Goal: Task Accomplishment & Management: Use online tool/utility

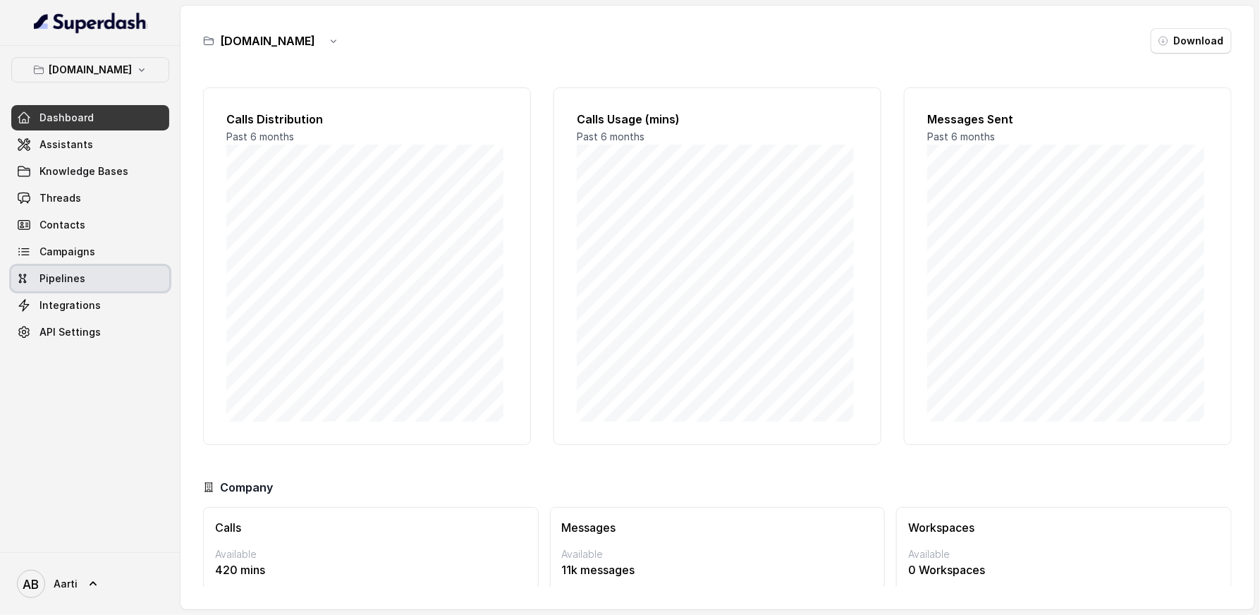
click at [57, 280] on span "Pipelines" at bounding box center [62, 279] width 46 height 14
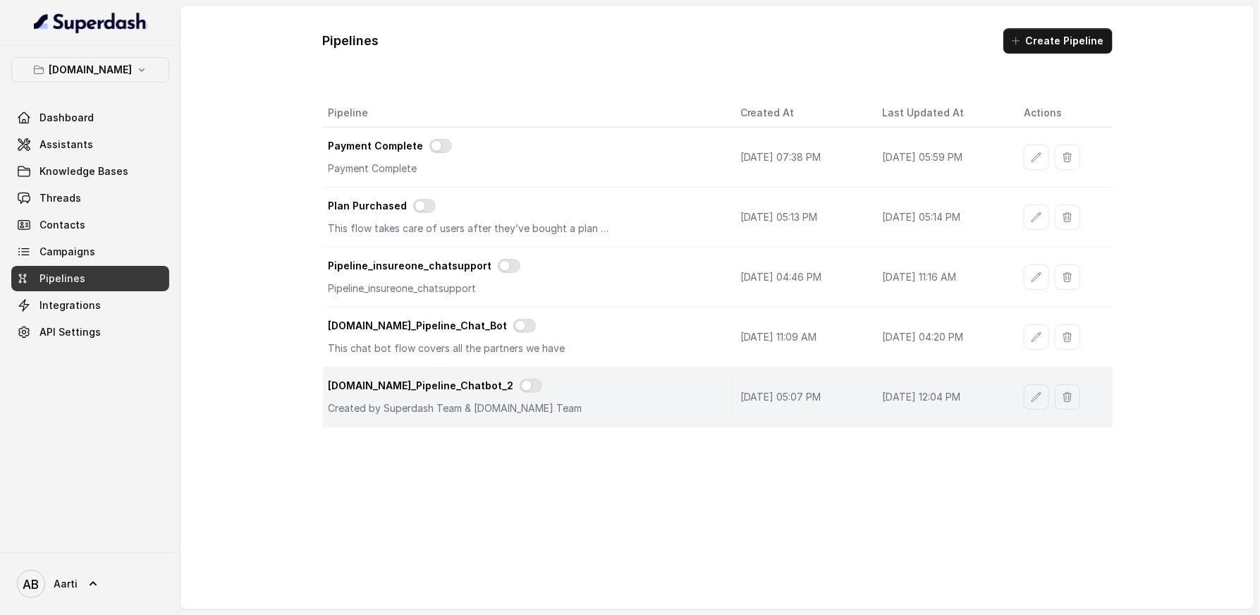
click at [585, 409] on p "Created by Superdash Team & [DOMAIN_NAME] Team" at bounding box center [470, 408] width 282 height 14
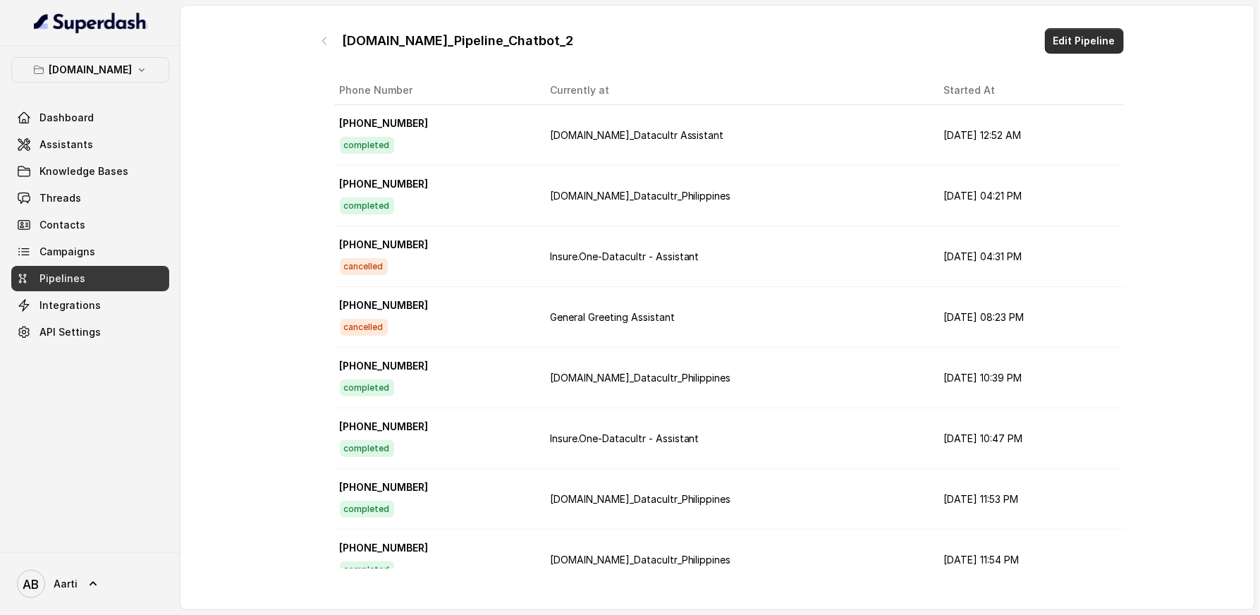
click at [1075, 42] on button "Edit Pipeline" at bounding box center [1084, 40] width 79 height 25
